Goal: Navigation & Orientation: Find specific page/section

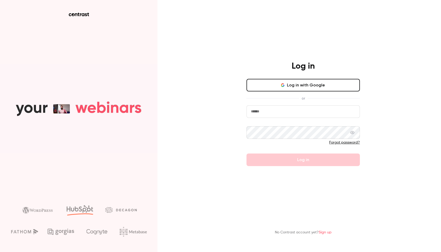
type input "**********"
click at [278, 158] on form "**********" at bounding box center [302, 135] width 113 height 61
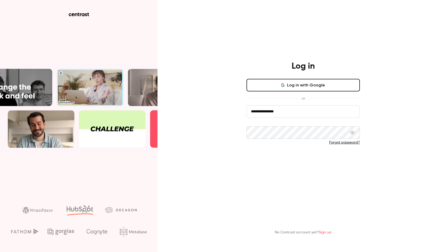
click at [281, 160] on button "Log in" at bounding box center [302, 160] width 113 height 13
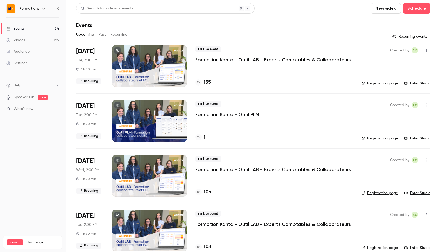
click at [204, 81] on h4 "135" at bounding box center [207, 82] width 7 height 7
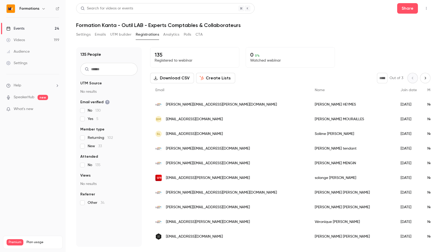
click at [427, 79] on icon "Next page" at bounding box center [425, 78] width 6 height 4
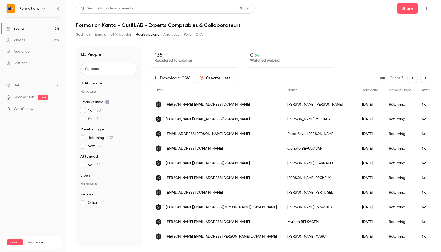
click at [410, 78] on icon "Previous page" at bounding box center [413, 78] width 6 height 4
type input "*"
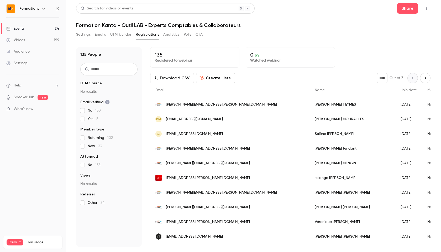
click at [410, 78] on div "* Out of 3" at bounding box center [404, 78] width 54 height 10
click at [25, 28] on link "Events 24" at bounding box center [33, 29] width 66 height 12
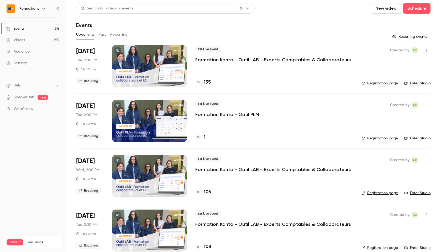
click at [379, 83] on link "Registration page" at bounding box center [379, 83] width 36 height 5
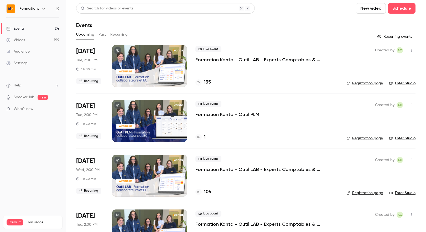
click at [362, 82] on link "Registration page" at bounding box center [364, 83] width 36 height 5
click at [363, 83] on link "Registration page" at bounding box center [364, 83] width 36 height 5
click at [378, 83] on link "Registration page" at bounding box center [364, 83] width 36 height 5
click at [376, 84] on link "Registration page" at bounding box center [364, 83] width 36 height 5
click at [359, 85] on link "Registration page" at bounding box center [364, 83] width 36 height 5
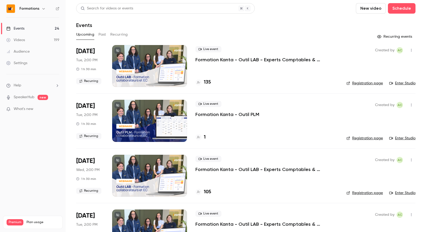
click at [376, 83] on link "Registration page" at bounding box center [364, 83] width 36 height 5
click at [354, 82] on link "Registration page" at bounding box center [364, 83] width 36 height 5
click at [357, 83] on link "Registration page" at bounding box center [364, 83] width 36 height 5
click at [364, 85] on link "Registration page" at bounding box center [364, 83] width 36 height 5
click at [361, 86] on link "Registration page" at bounding box center [364, 83] width 36 height 5
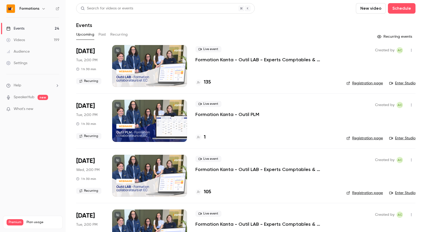
click at [362, 83] on link "Registration page" at bounding box center [364, 83] width 36 height 5
click at [368, 84] on link "Registration page" at bounding box center [364, 83] width 36 height 5
click at [377, 83] on link "Registration page" at bounding box center [364, 83] width 36 height 5
click at [359, 81] on link "Registration page" at bounding box center [364, 83] width 36 height 5
